Goal: Information Seeking & Learning: Learn about a topic

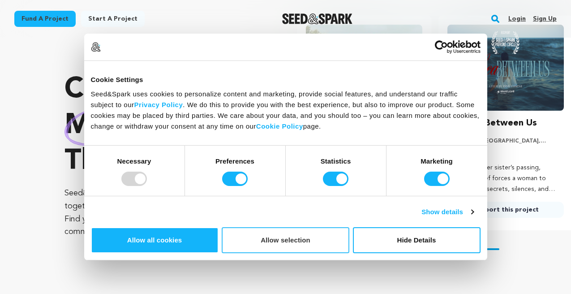
scroll to position [0, 149]
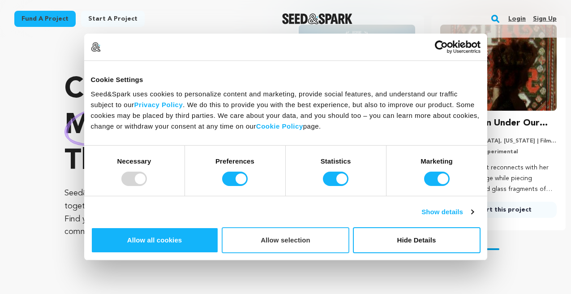
click at [350, 227] on button "Allow selection" at bounding box center [286, 240] width 128 height 26
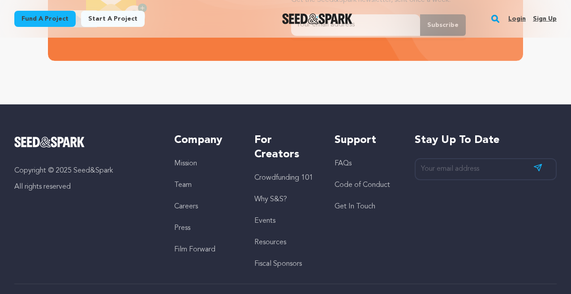
scroll to position [2006, 0]
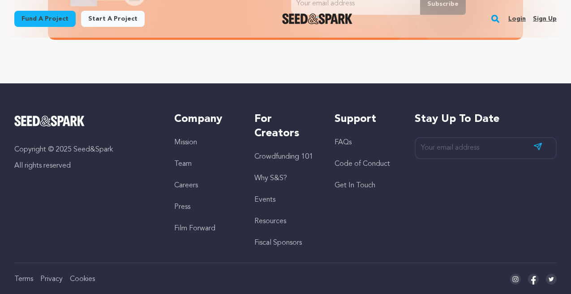
click at [189, 146] on link "Mission" at bounding box center [185, 142] width 23 height 7
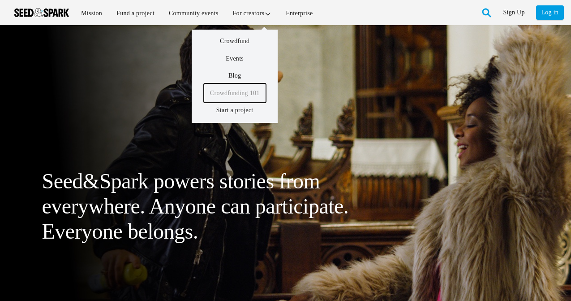
click at [234, 95] on link "Crowdfunding 101" at bounding box center [235, 92] width 62 height 19
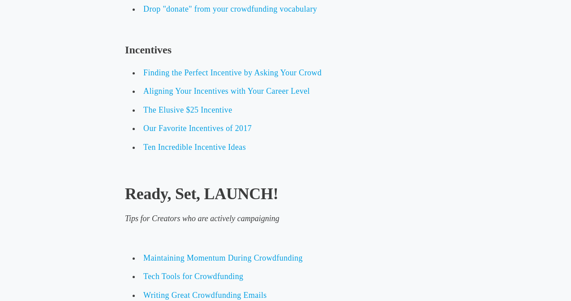
scroll to position [2781, 0]
